Goal: Navigation & Orientation: Find specific page/section

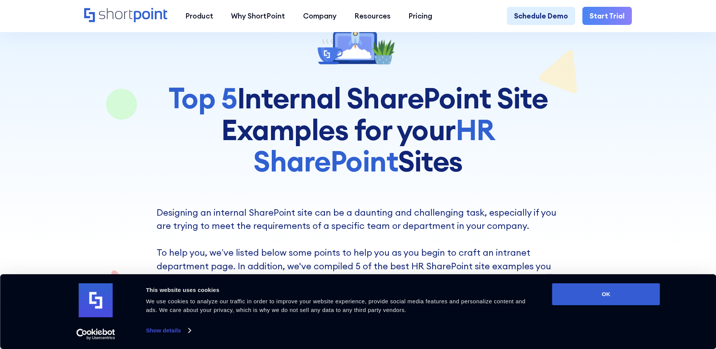
scroll to position [227, 0]
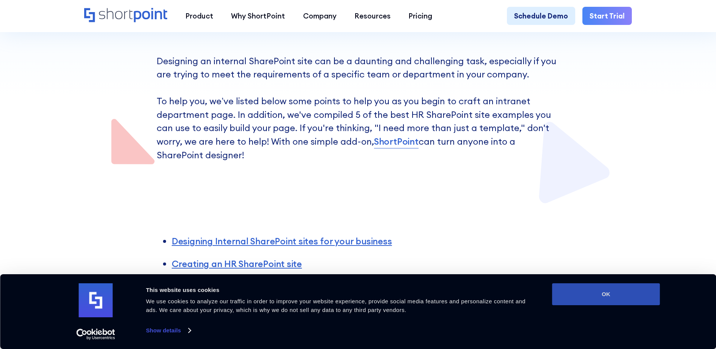
click at [606, 296] on button "OK" at bounding box center [606, 294] width 108 height 22
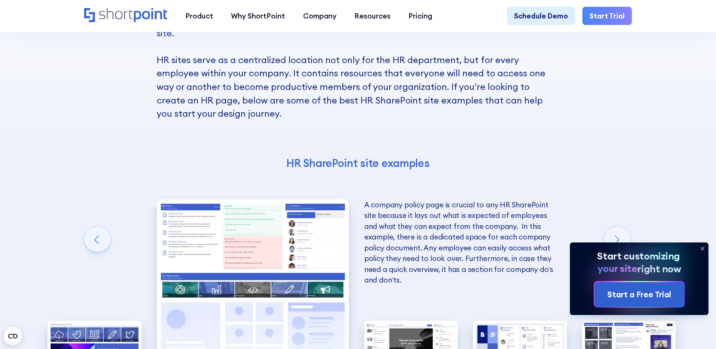
scroll to position [1548, 0]
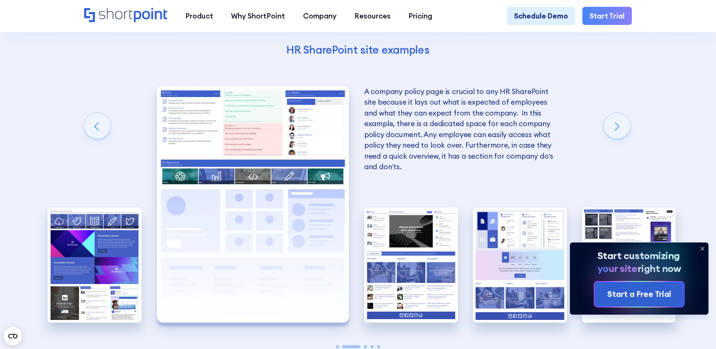
click at [100, 140] on div "Previous slide" at bounding box center [97, 126] width 27 height 27
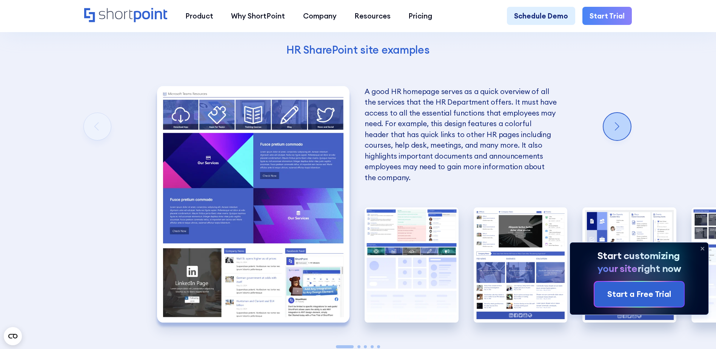
click at [617, 140] on div "Next slide" at bounding box center [617, 126] width 27 height 27
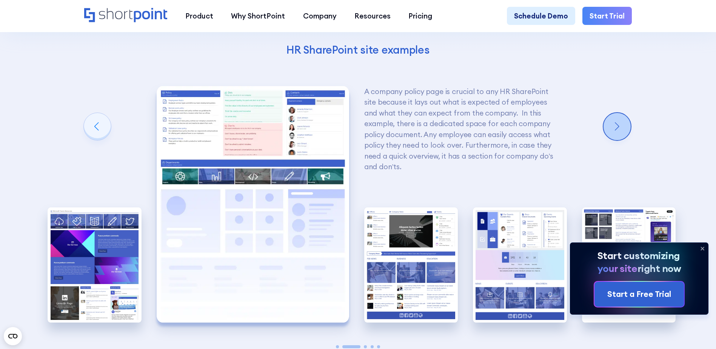
click at [617, 140] on div "Next slide" at bounding box center [617, 126] width 27 height 27
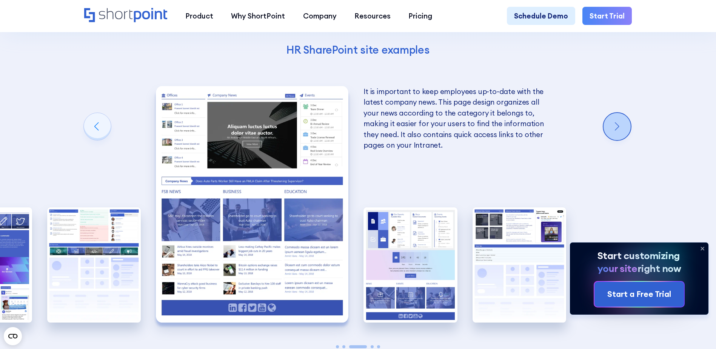
click at [617, 140] on div "Next slide" at bounding box center [617, 126] width 27 height 27
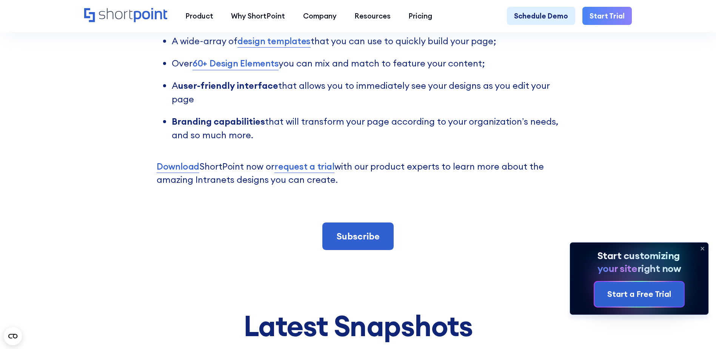
scroll to position [2039, 0]
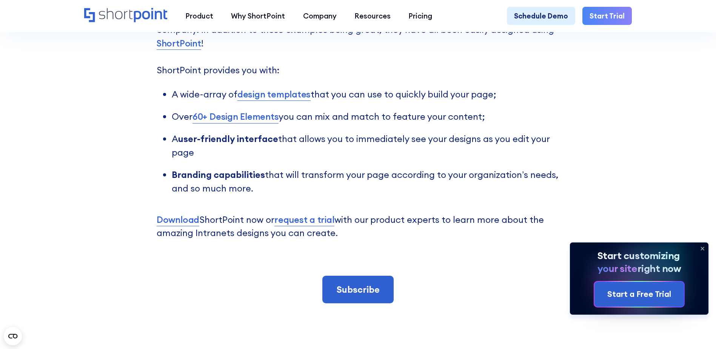
click at [247, 123] on link "60+ Design Elements" at bounding box center [236, 117] width 86 height 14
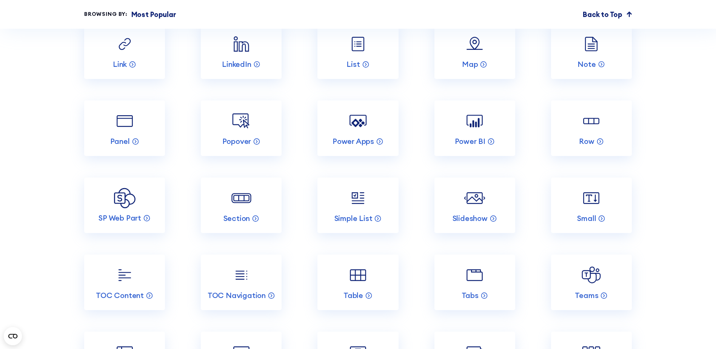
scroll to position [1661, 0]
